Goal: Book appointment/travel/reservation

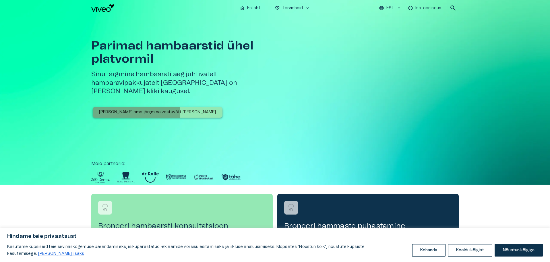
click at [119, 109] on p "Broneeri oma järgmine vastuvõtt täna" at bounding box center [157, 112] width 117 height 6
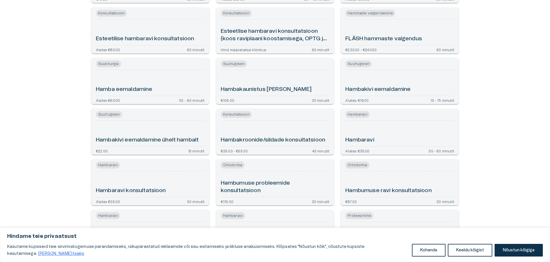
scroll to position [287, 0]
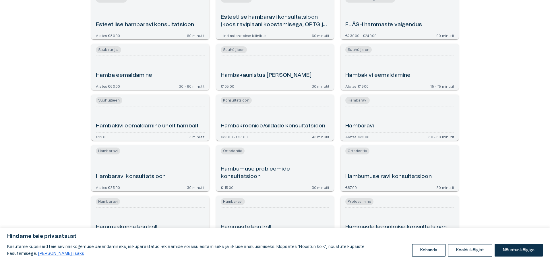
click at [355, 125] on h6 "Hambaravi" at bounding box center [359, 126] width 29 height 8
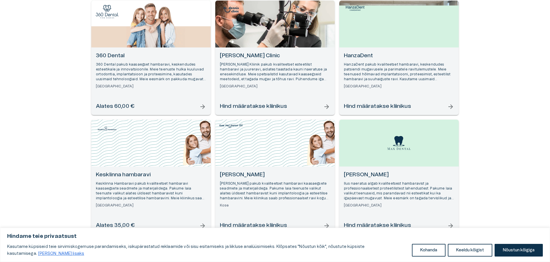
scroll to position [82, 0]
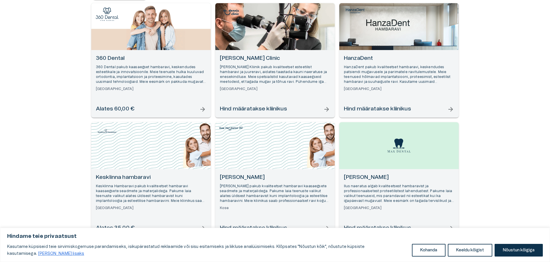
click at [139, 67] on p "360 Dental pakub kaasaegset hambaravi, keskendudes esteetikale ja innovatsiooni…" at bounding box center [151, 75] width 110 height 20
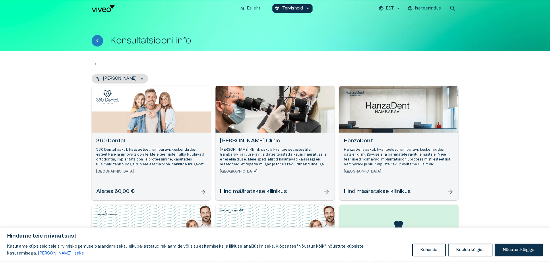
scroll to position [117, 0]
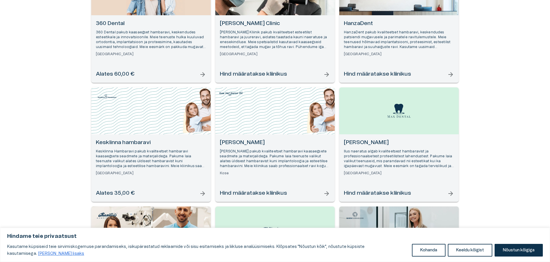
click at [381, 33] on p "HanzaDent pakub kvaliteetset hambaravi, keskendudes patsiendi mugavusele ja par…" at bounding box center [399, 40] width 110 height 20
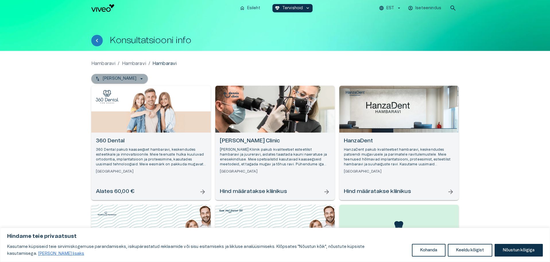
click at [139, 78] on icon "button" at bounding box center [142, 79] width 6 height 6
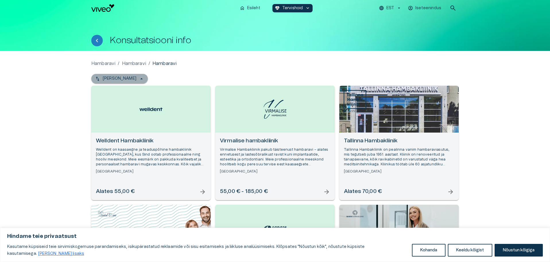
click at [139, 76] on icon "button" at bounding box center [142, 79] width 6 height 6
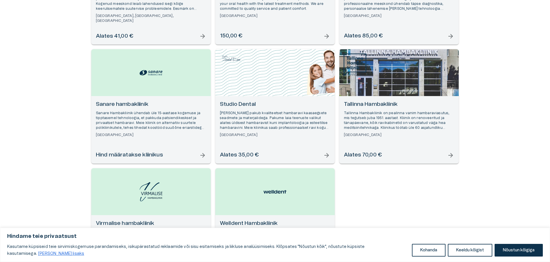
scroll to position [456, 0]
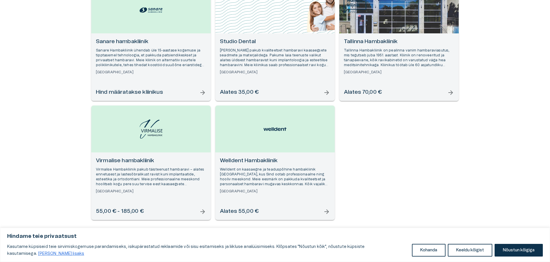
click at [244, 61] on p "Kose Hambaravi pakub kvaliteetset hambaravi kaasaegsete seadmete ja materjalide…" at bounding box center [275, 58] width 110 height 20
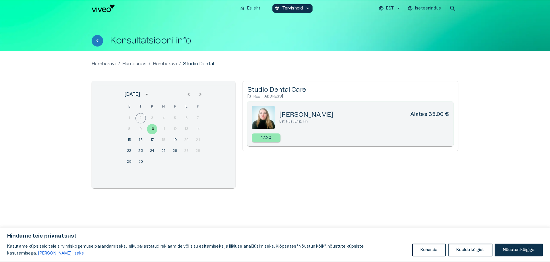
scroll to position [456, 0]
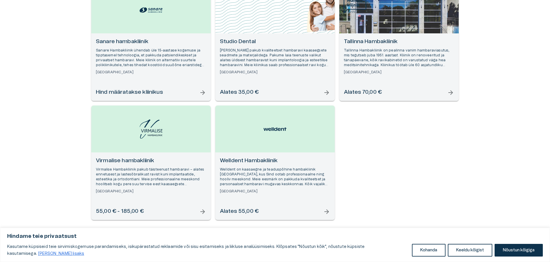
click at [127, 53] on p "Sanare Hambakliinik ühendab üle 15-aastase kogemuse ja tipptasemel tehnoloogia,…" at bounding box center [151, 58] width 110 height 20
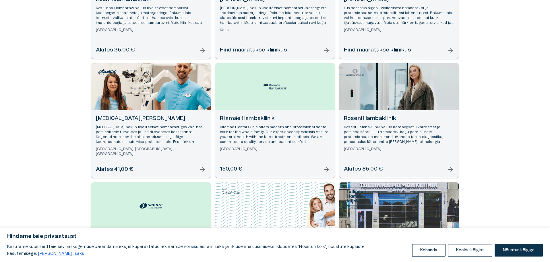
scroll to position [255, 0]
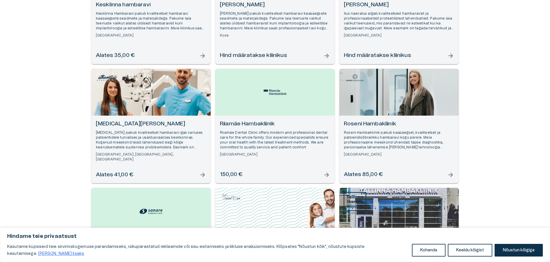
click at [248, 127] on h6 "Riiamäe Hambakliinik" at bounding box center [275, 124] width 110 height 8
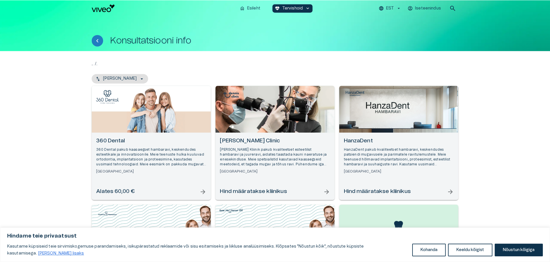
scroll to position [289, 0]
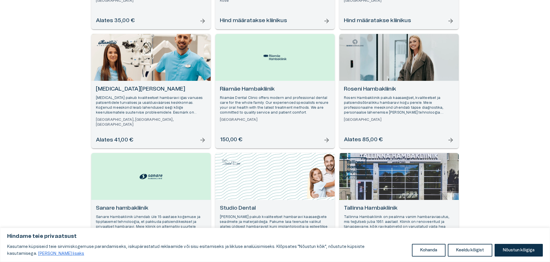
click at [103, 89] on h6 "Maxilla Hambakliinik" at bounding box center [151, 89] width 110 height 8
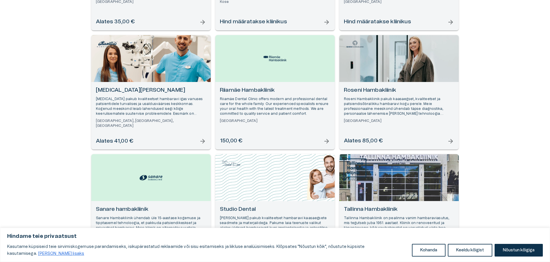
scroll to position [209, 0]
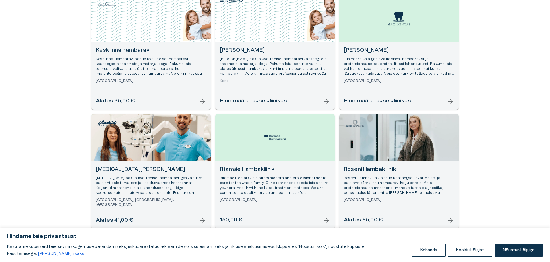
click at [226, 50] on h6 "Kose Hambaravi" at bounding box center [275, 51] width 110 height 8
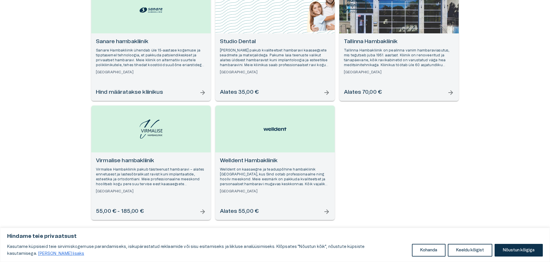
scroll to position [226, 0]
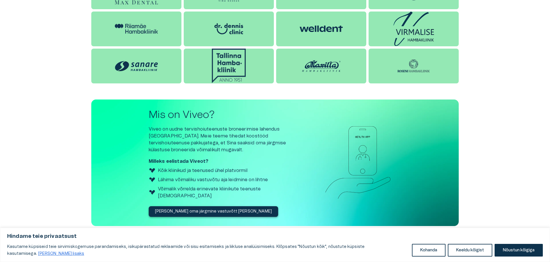
scroll to position [680, 0]
